Goal: Book appointment/travel/reservation

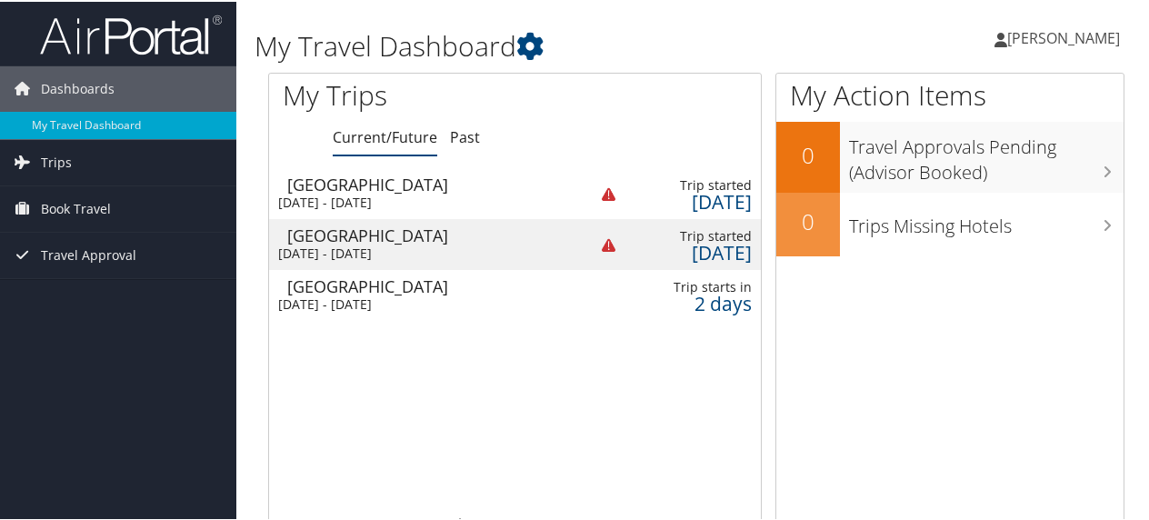
click at [384, 290] on div "[GEOGRAPHIC_DATA]" at bounding box center [427, 284] width 281 height 16
click at [75, 206] on span "Book Travel" at bounding box center [76, 207] width 70 height 45
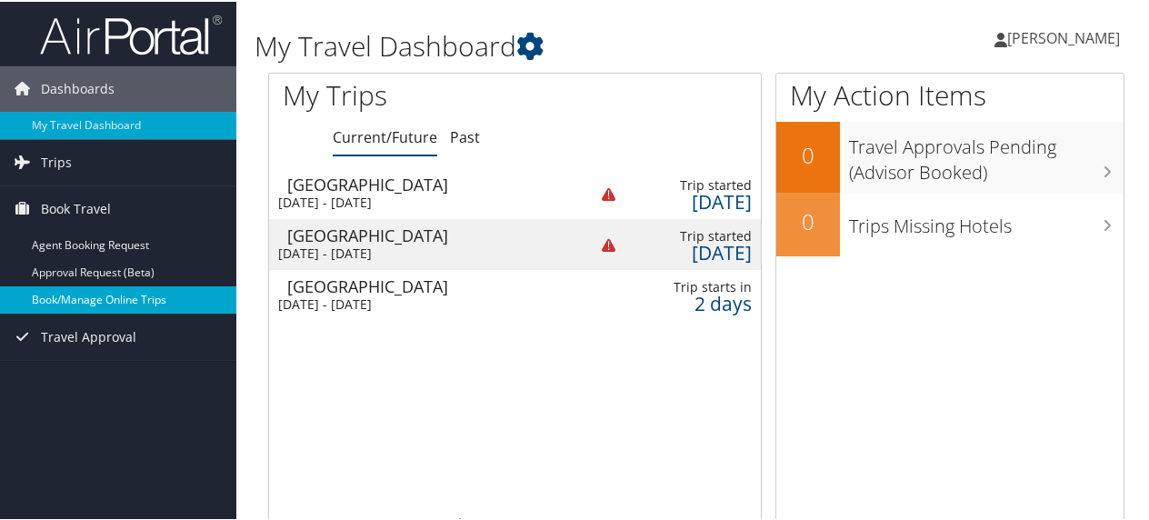
click at [53, 295] on link "Book/Manage Online Trips" at bounding box center [118, 298] width 236 height 27
